Goal: Communication & Community: Ask a question

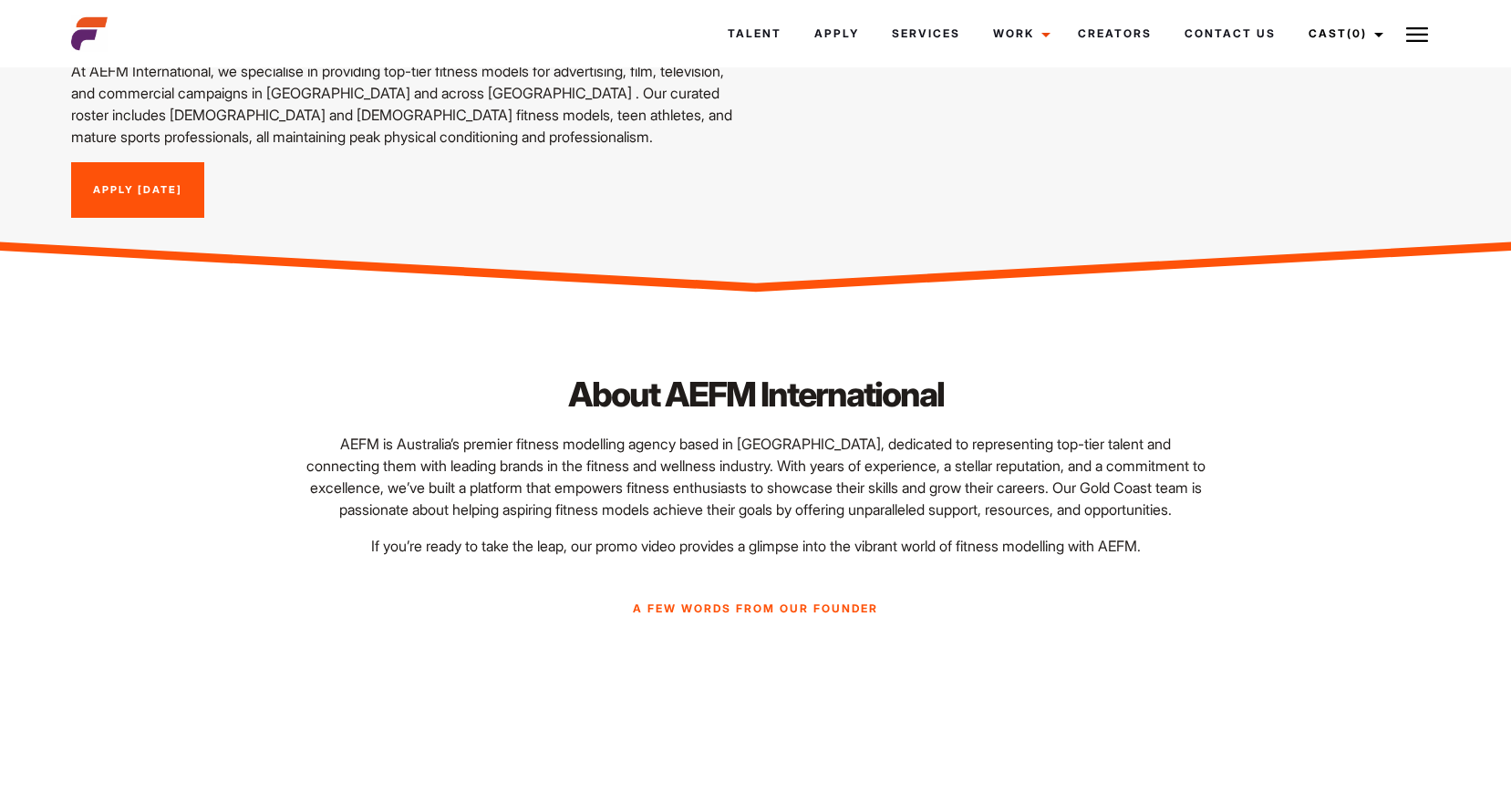
scroll to position [222, 0]
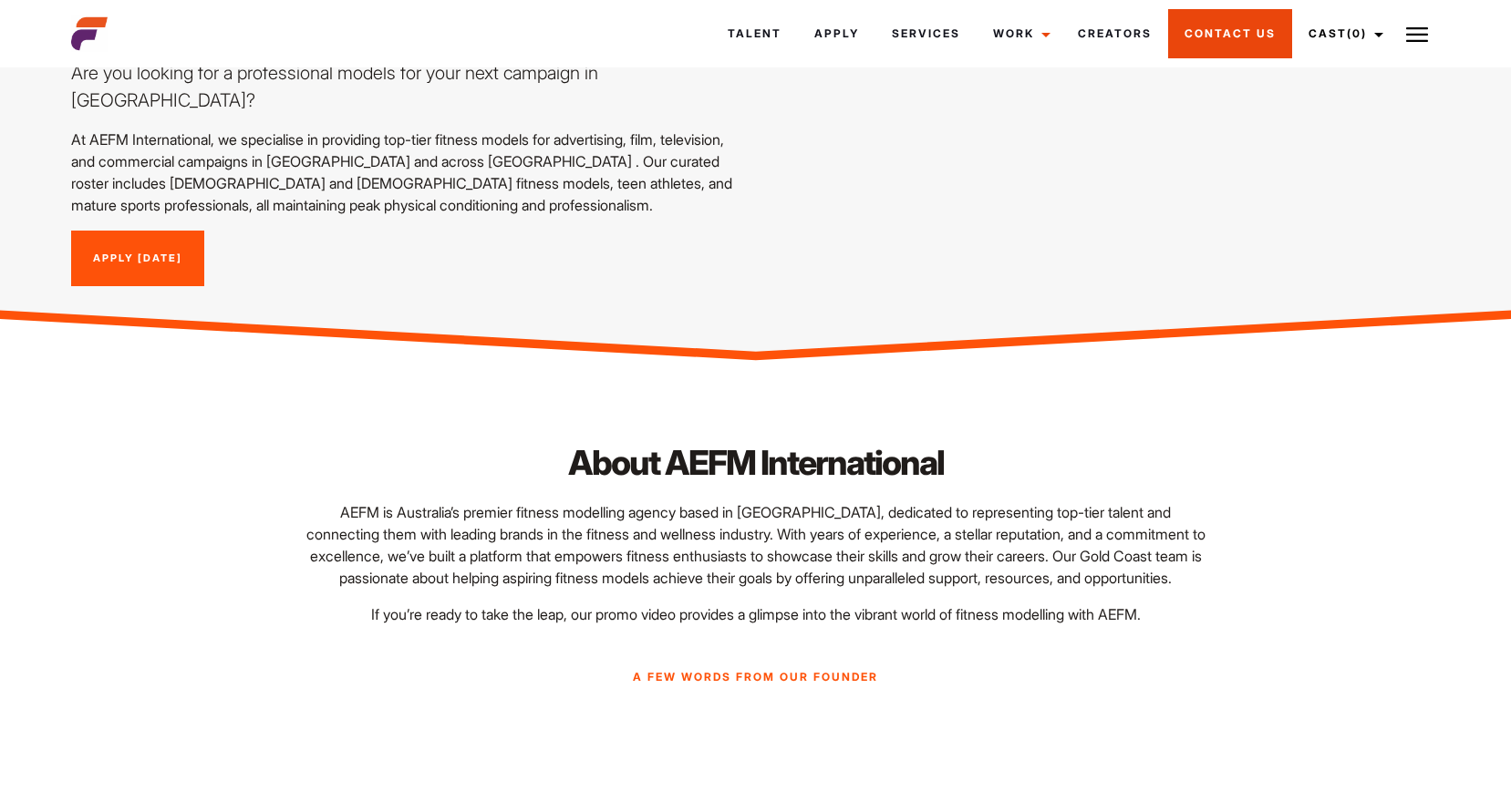
click at [1218, 36] on link "Contact Us" at bounding box center [1229, 33] width 124 height 49
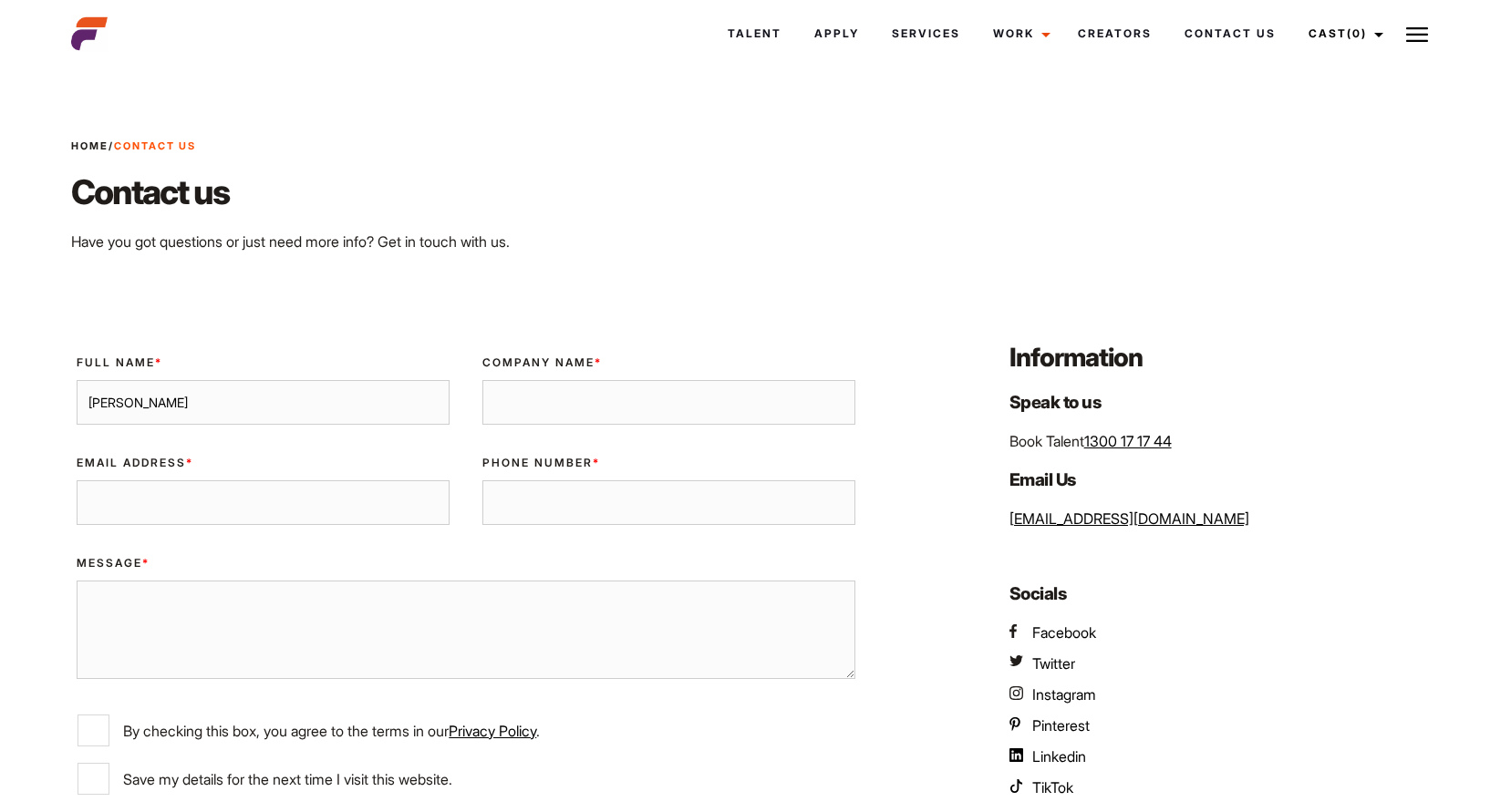
type input "[PERSON_NAME]"
type input "Casual Films"
type input "[PERSON_NAME][EMAIL_ADDRESS][PERSON_NAME][DOMAIN_NAME]"
paste input "[PHONE_NUMBER]"
type input "[PHONE_NUMBER]"
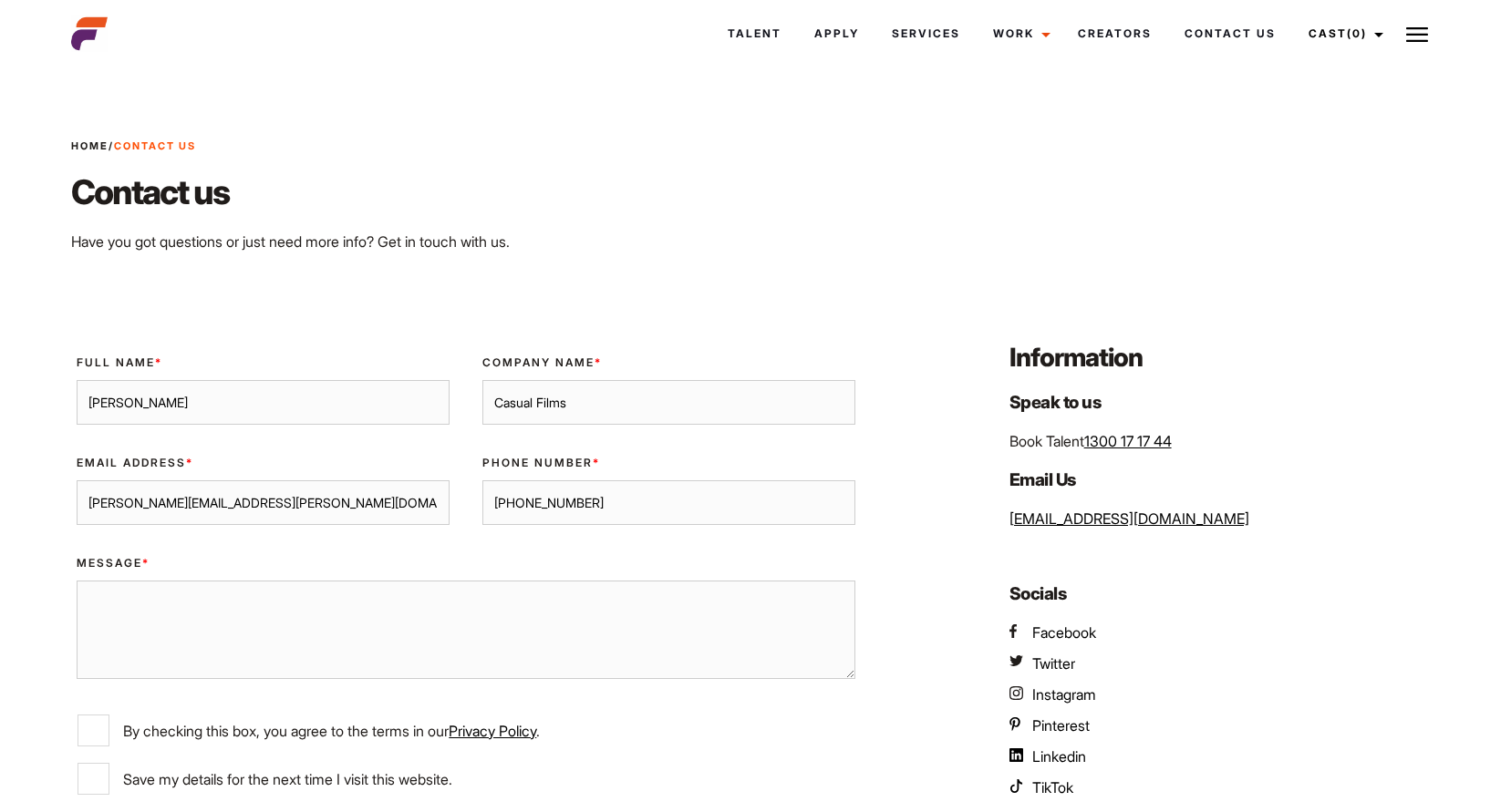
click at [173, 613] on textarea "Message *" at bounding box center [465, 629] width 778 height 99
paste textarea "To whom it may concern, Casual are looking to cast two talent ([DEMOGRAPHIC_DAT…"
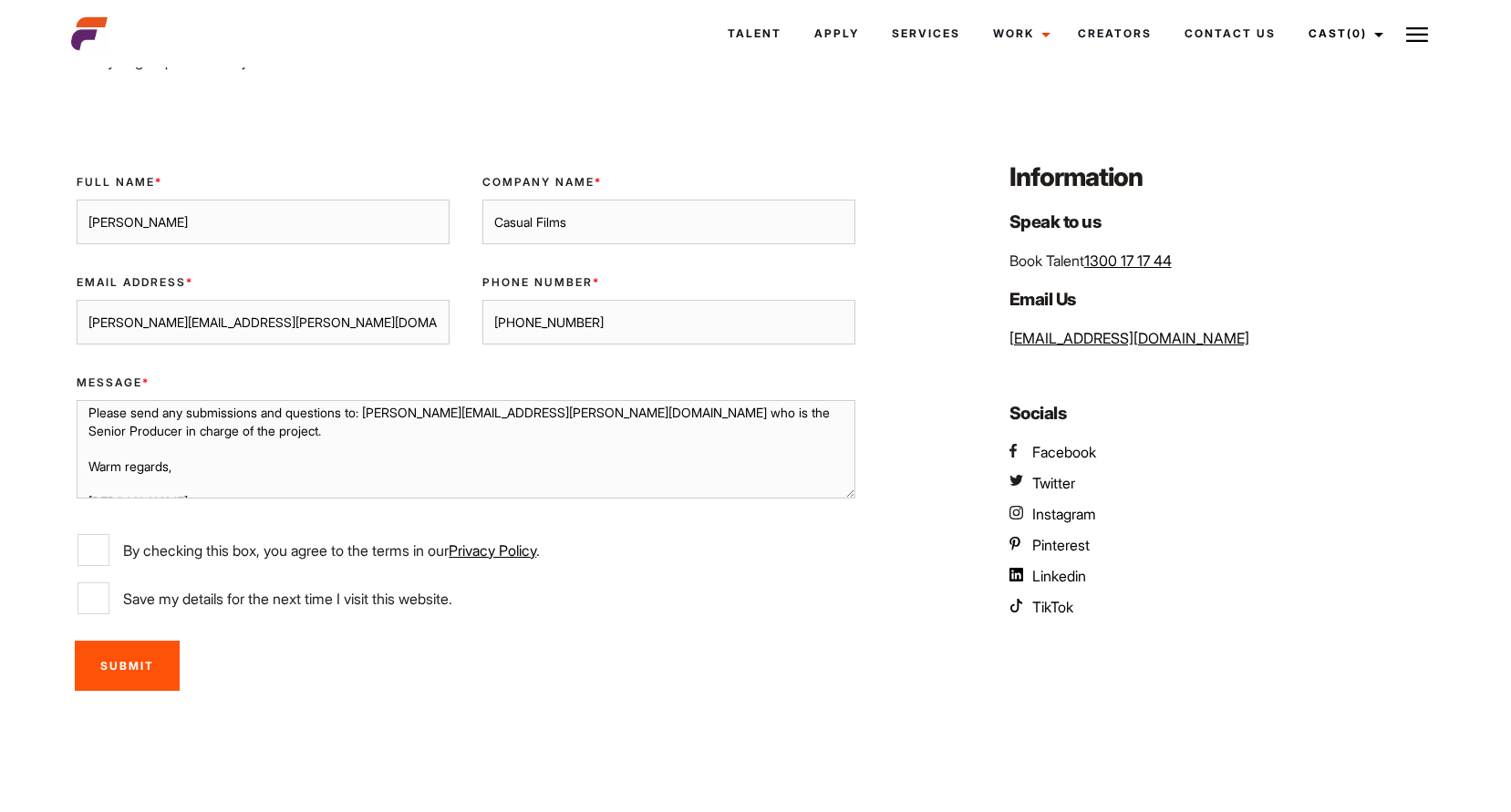
scroll to position [280, 0]
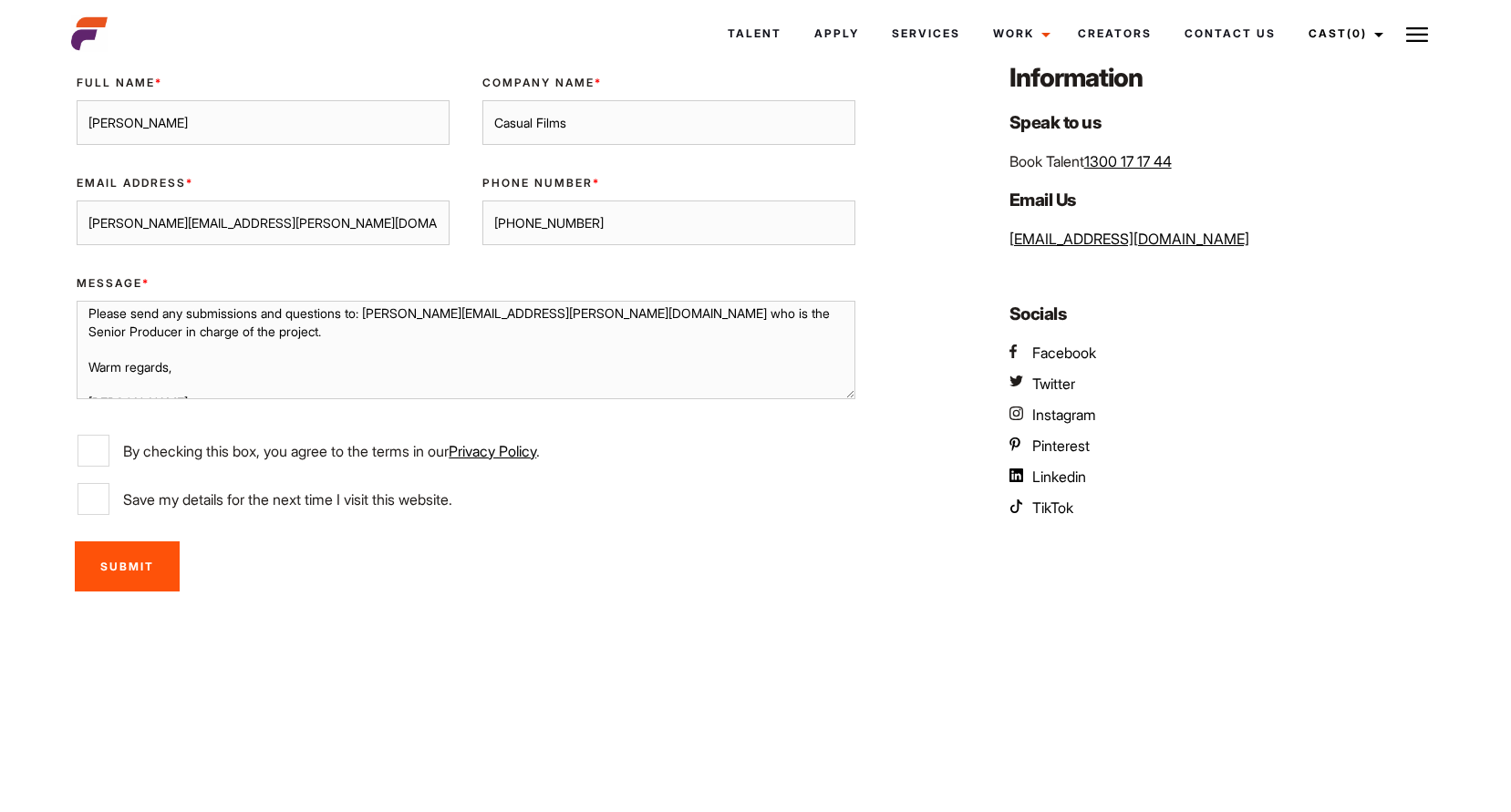
type textarea "To whom it may concern, Casual are looking to cast two talent ([DEMOGRAPHIC_DAT…"
click at [102, 450] on input "By checking this box, you agree to the terms in our Privacy Policy ." at bounding box center [93, 450] width 32 height 32
checkbox input "true"
click at [102, 491] on input "Save my details for the next time I visit this website." at bounding box center [93, 499] width 32 height 32
checkbox input "true"
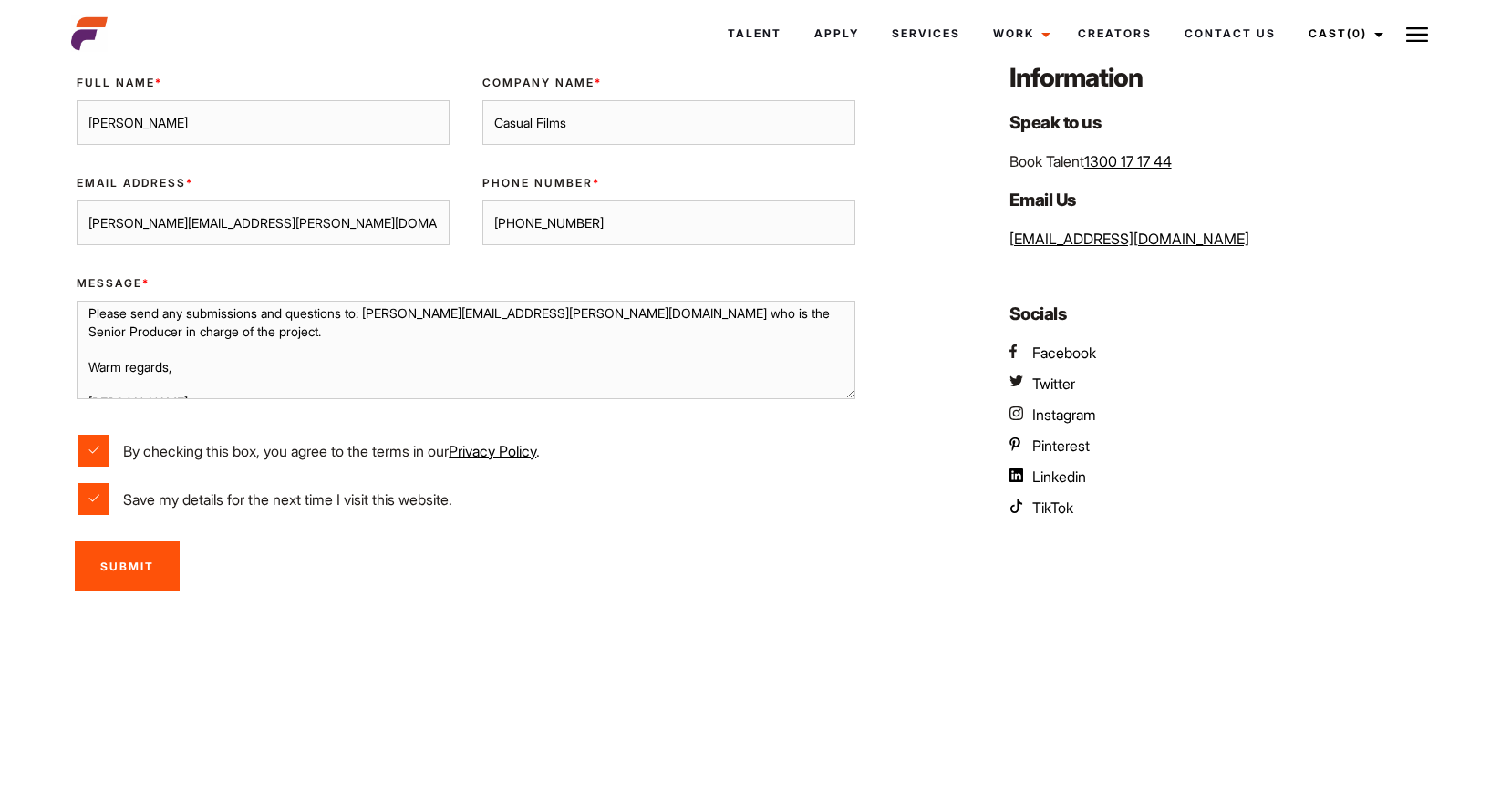
click at [128, 567] on input "Submit" at bounding box center [127, 567] width 105 height 50
